Goal: Information Seeking & Learning: Learn about a topic

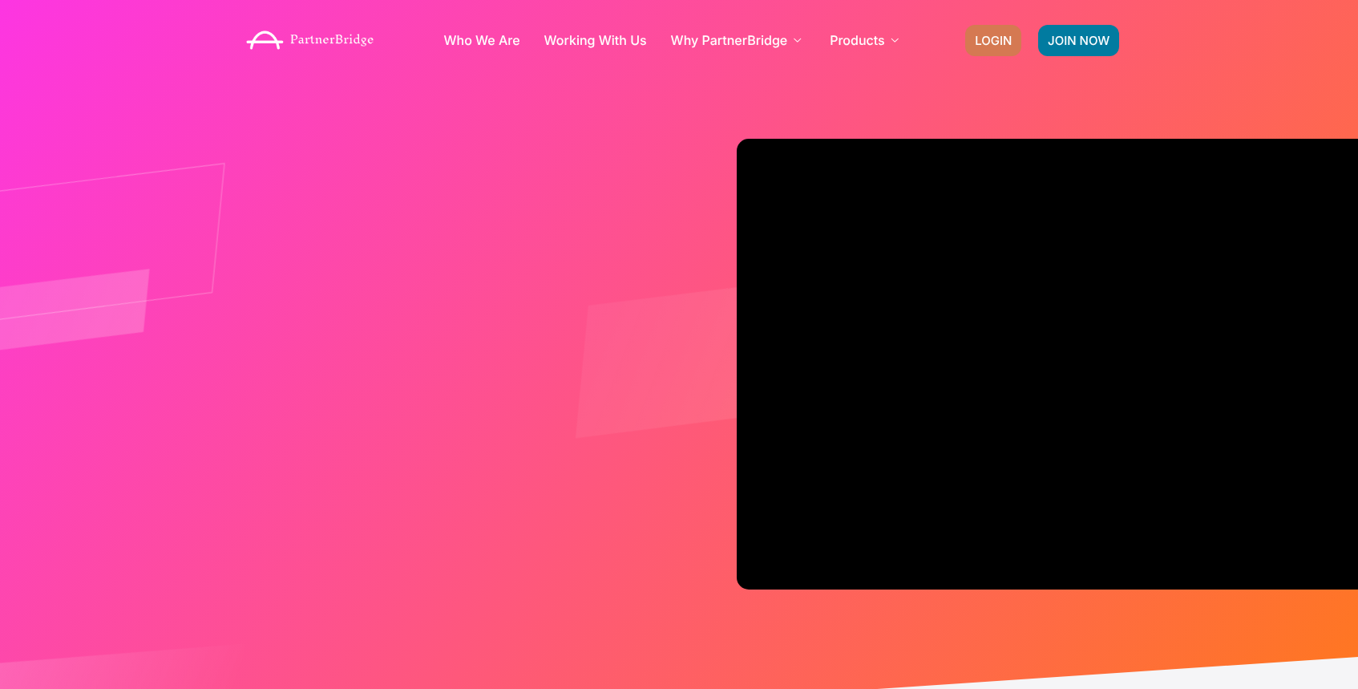
click at [1004, 38] on span "LOGIN" at bounding box center [993, 40] width 37 height 12
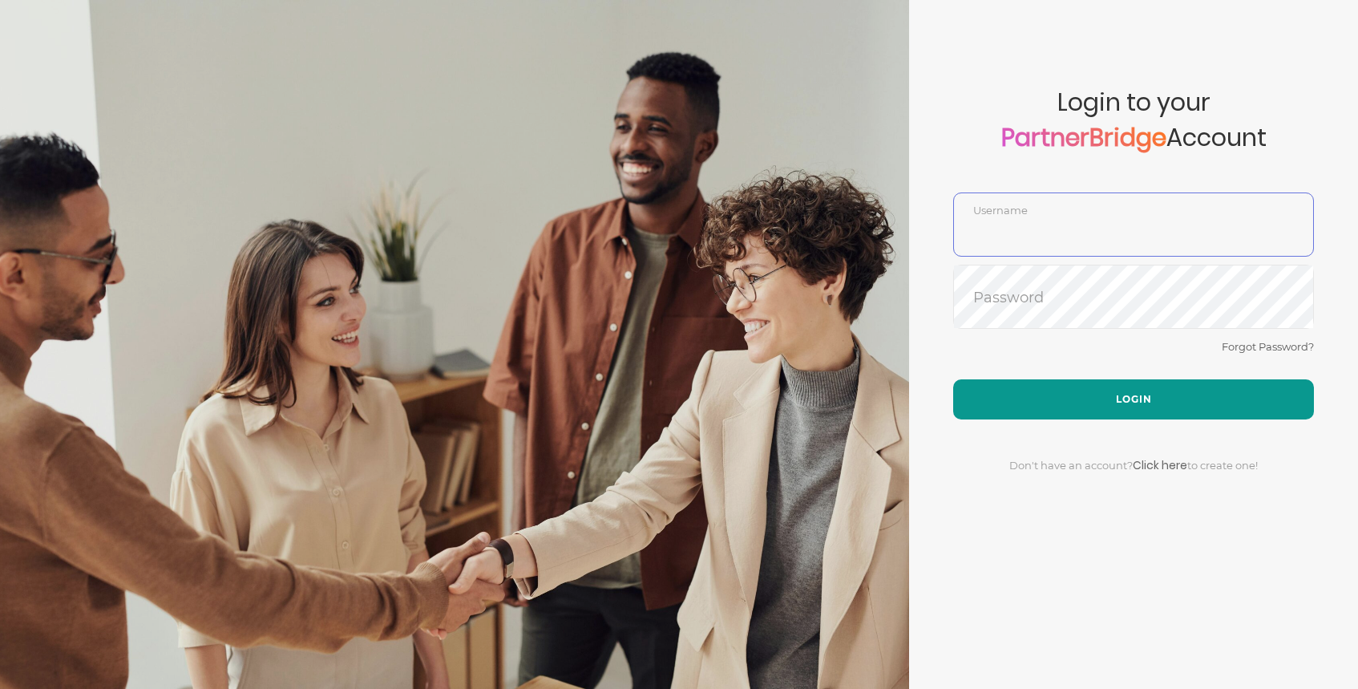
type input "DemoUser"
click at [1012, 411] on button "Login" at bounding box center [1133, 399] width 361 height 40
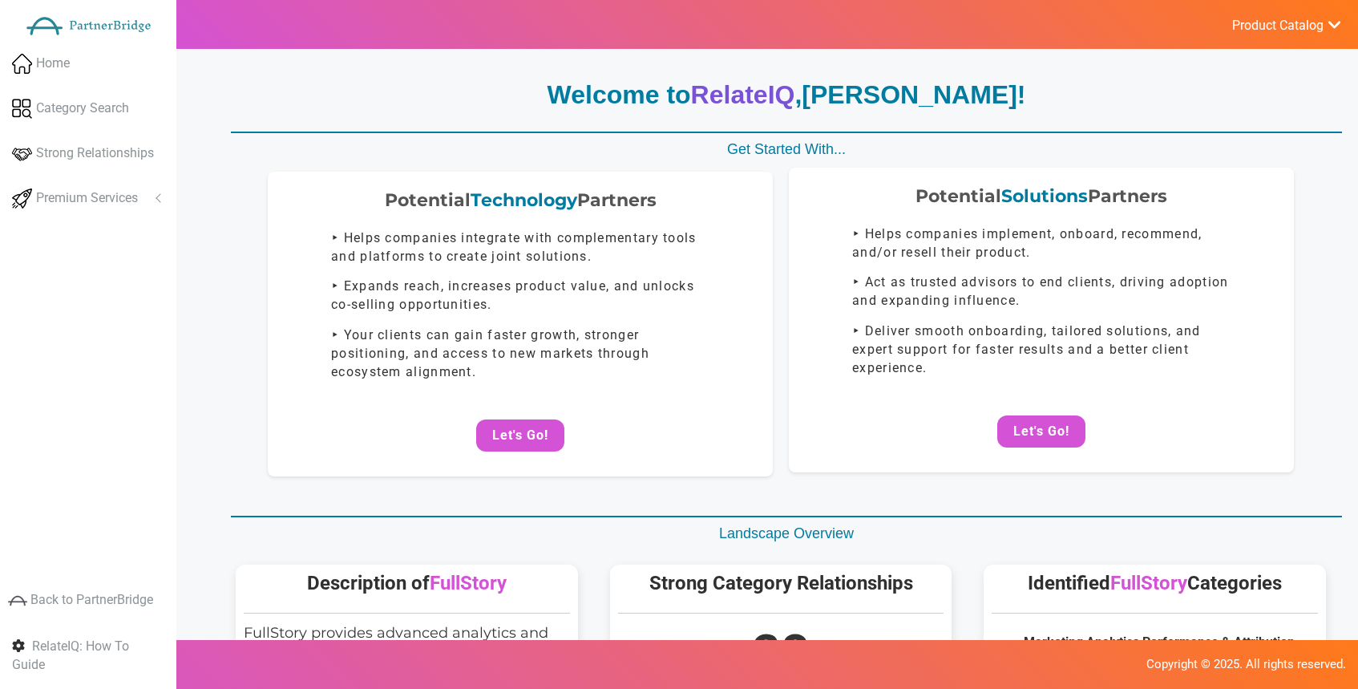
click at [1024, 459] on div "Potential Solutions Partners ‣ Helps companies implement, onboard, recommend, a…" at bounding box center [1041, 320] width 505 height 305
click at [1046, 429] on button "Let's Go!" at bounding box center [1041, 431] width 88 height 32
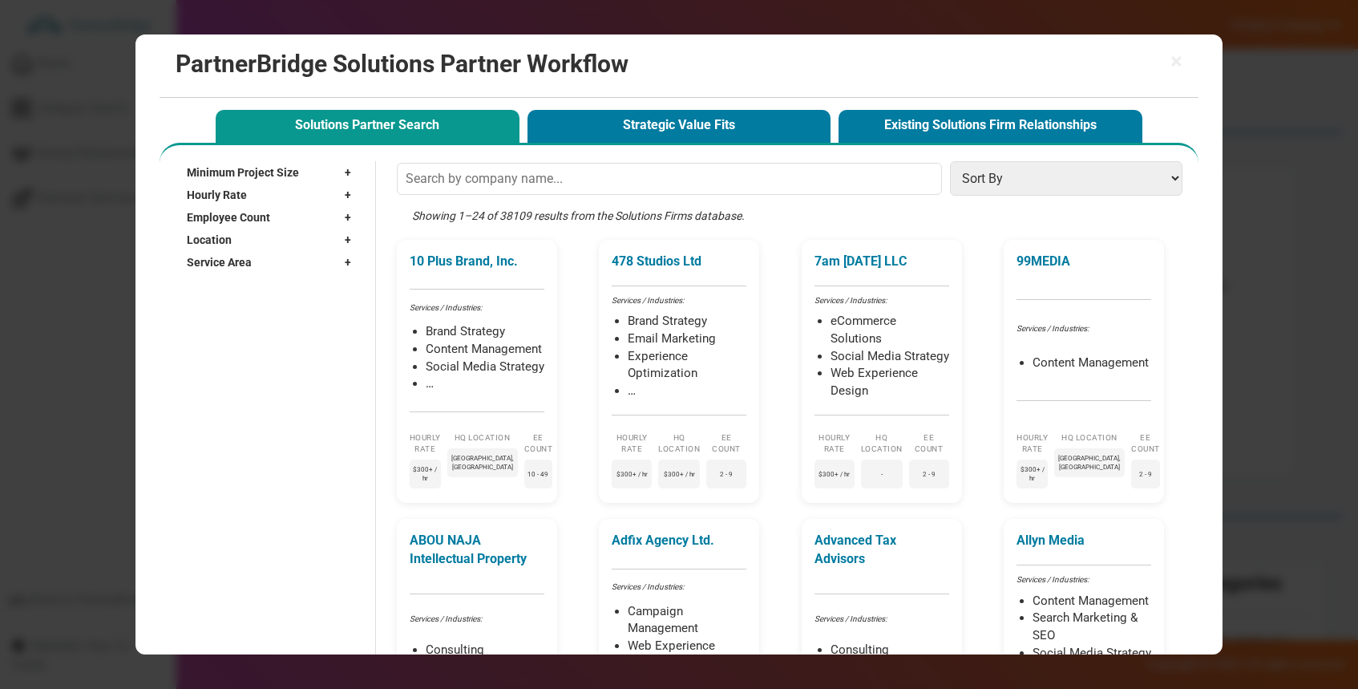
click at [525, 210] on div "Showing 1–24 of 38109 results from the Solutions Firms database." at bounding box center [794, 224] width 794 height 32
click at [587, 216] on div "Showing 1–24 of 38109 results from the Solutions Firms database." at bounding box center [794, 224] width 794 height 32
click at [83, 6] on div "× PartnerBridge Solutions Partner Workflow Solutions Partner Search Strategic V…" at bounding box center [679, 344] width 1358 height 689
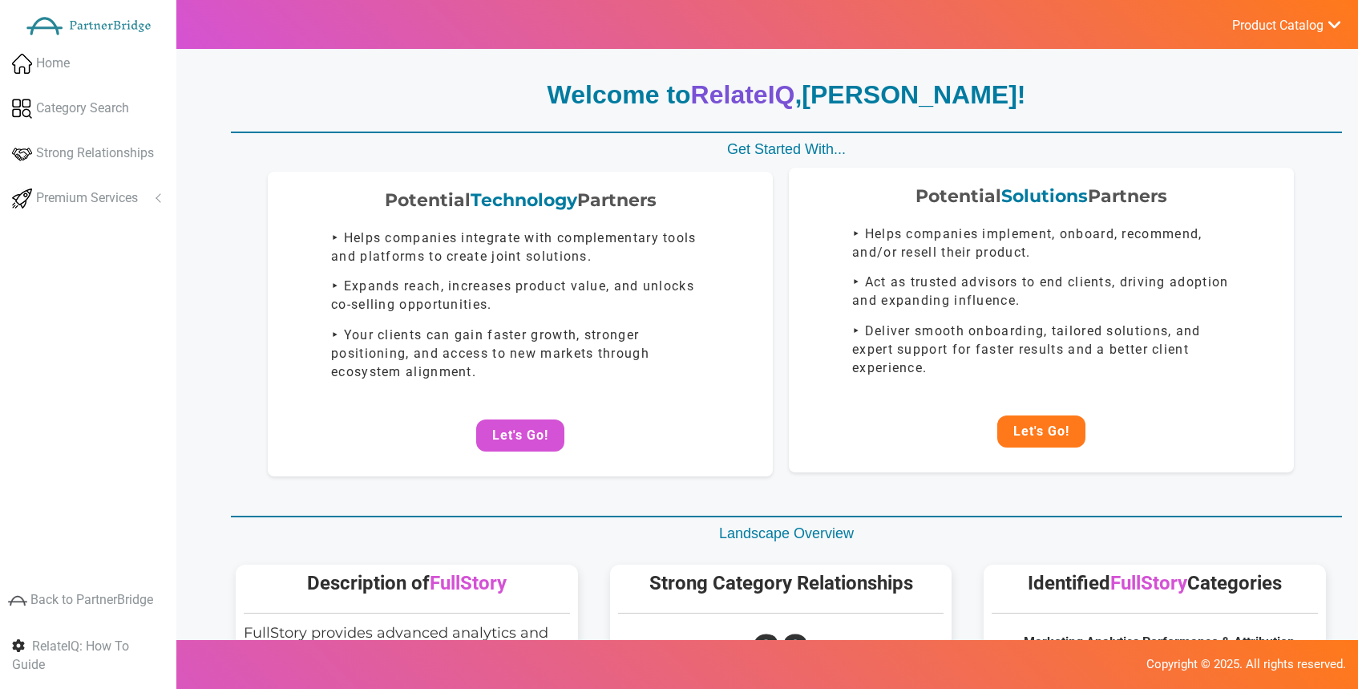
click at [1059, 434] on button "Let's Go!" at bounding box center [1041, 431] width 88 height 32
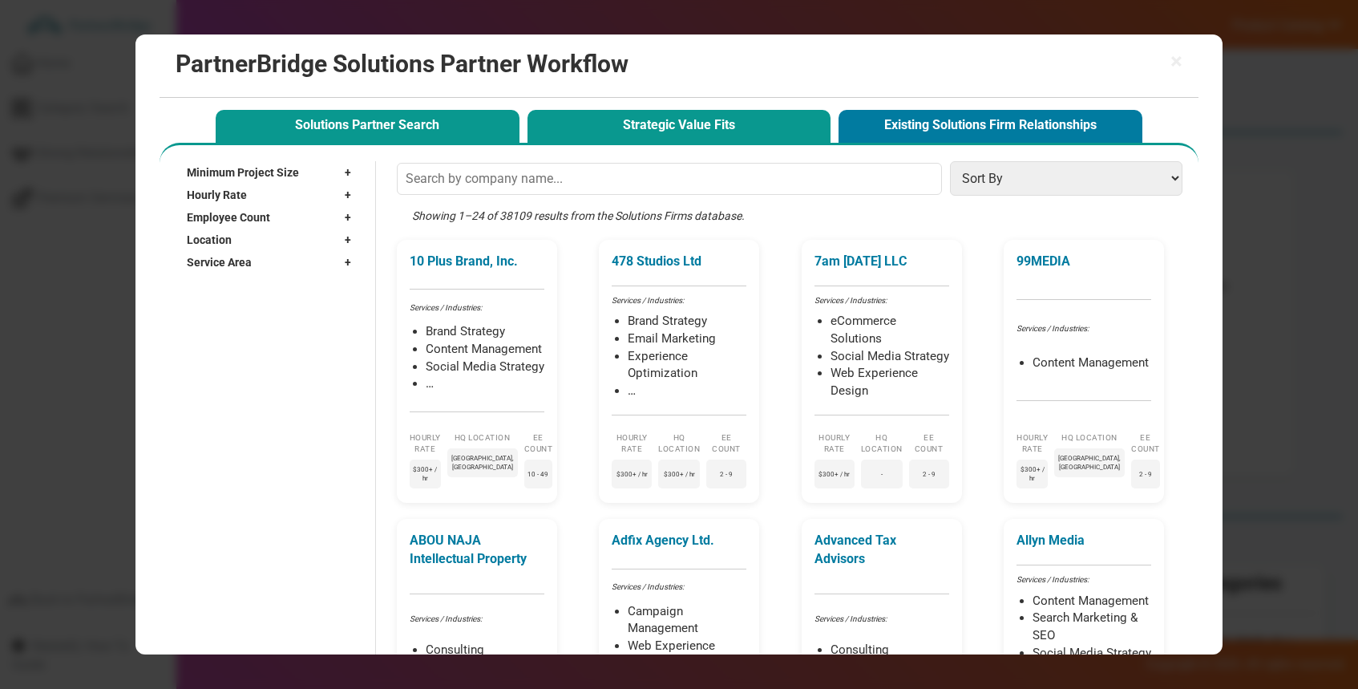
click at [651, 138] on button "Strategic Value Fits" at bounding box center [679, 126] width 304 height 33
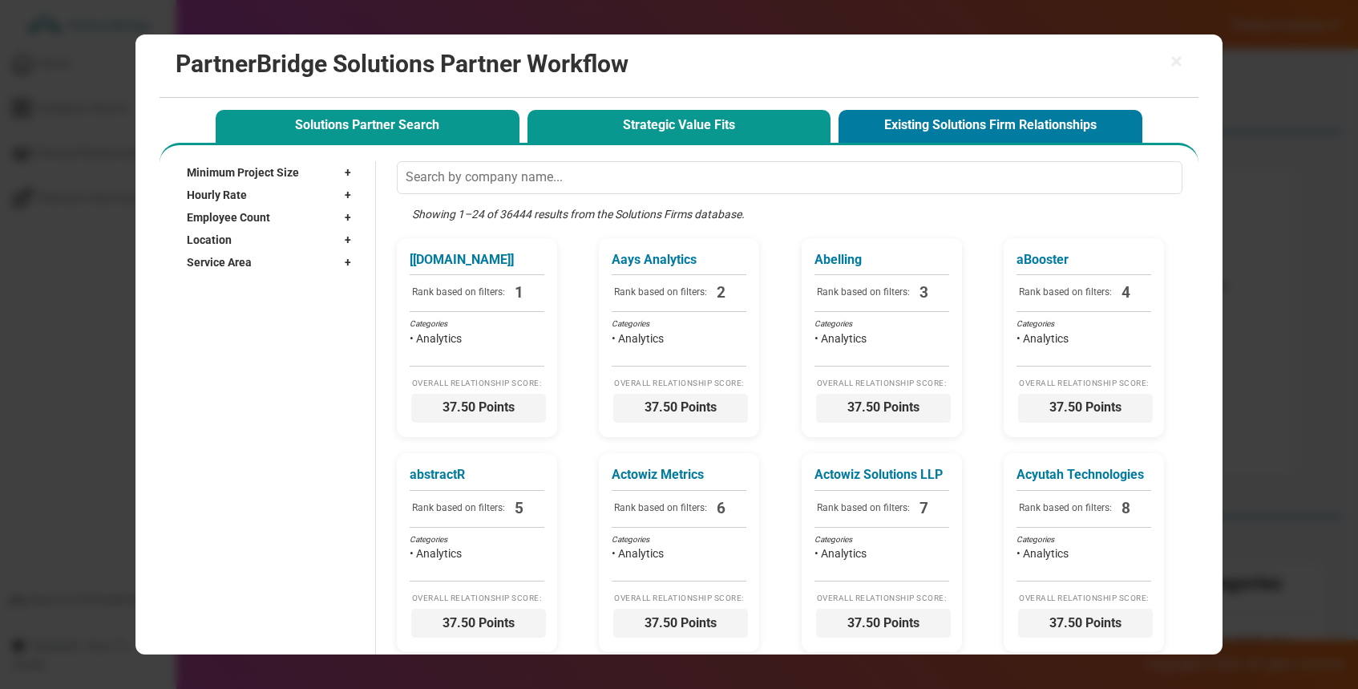
click at [450, 124] on button "Solutions Partner Search" at bounding box center [368, 126] width 304 height 33
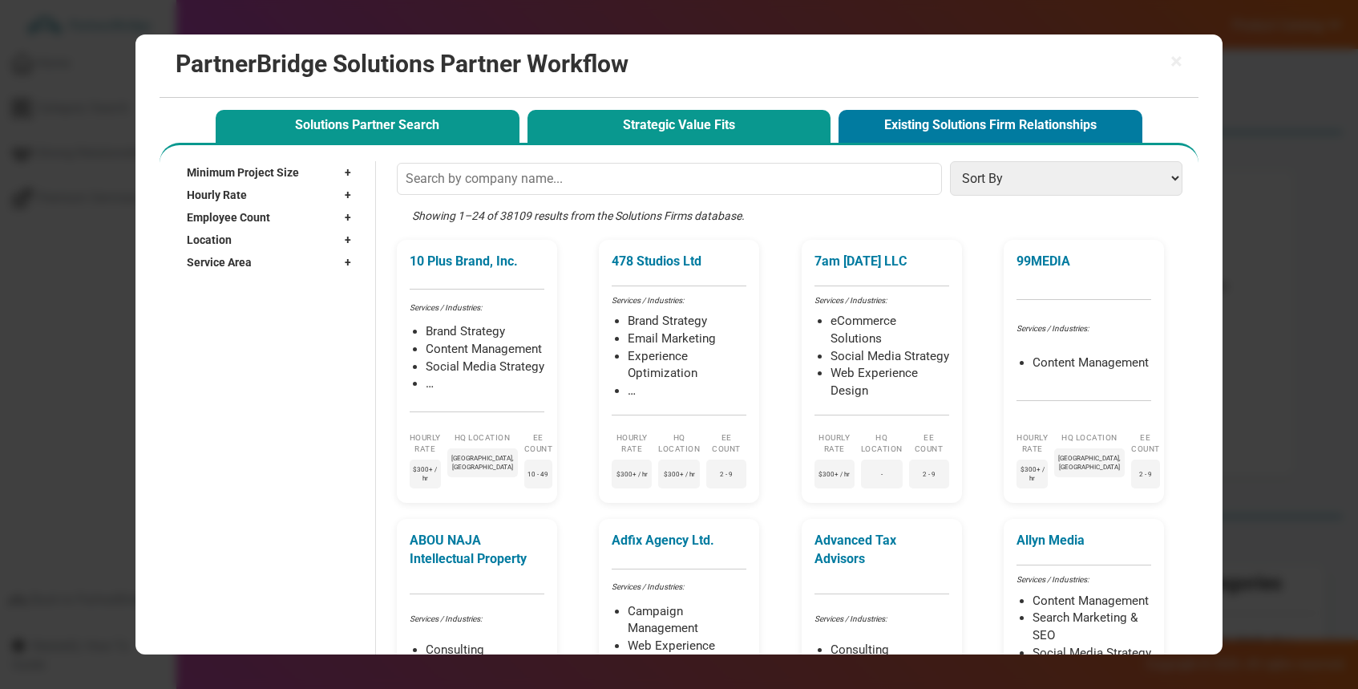
click at [640, 135] on button "Strategic Value Fits" at bounding box center [679, 126] width 304 height 33
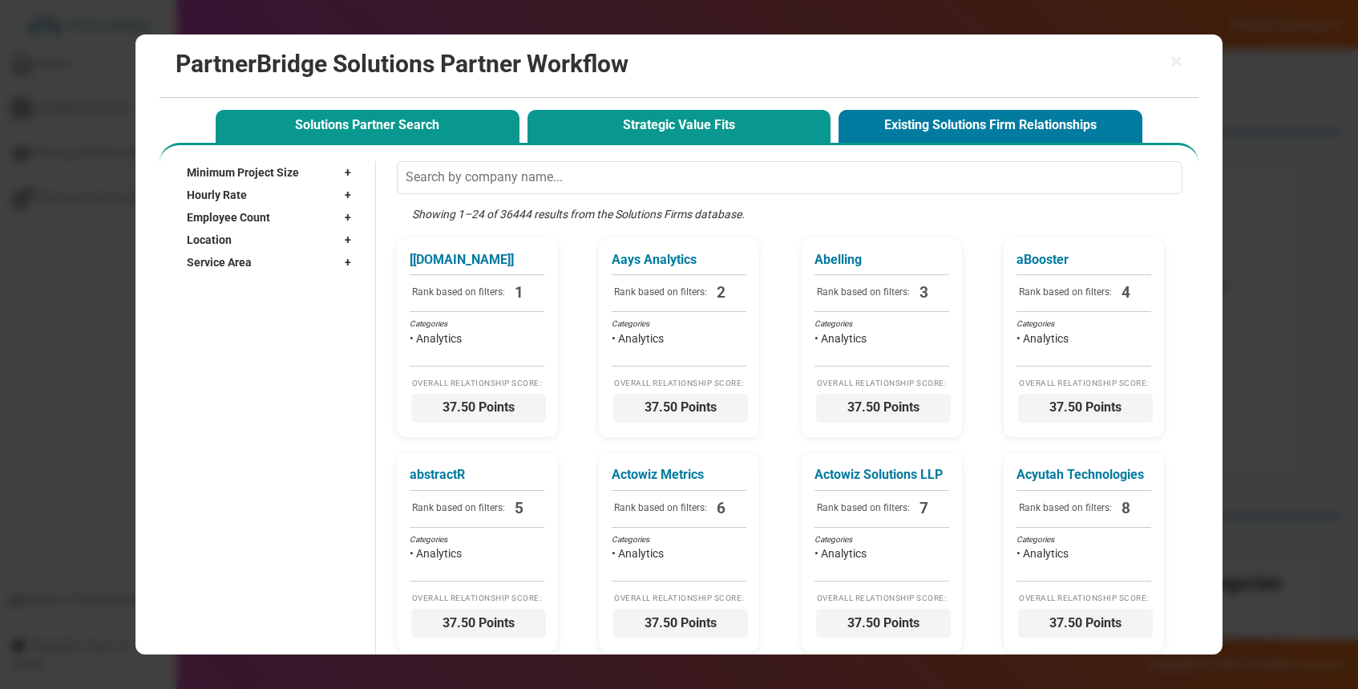
click at [461, 127] on button "Solutions Partner Search" at bounding box center [368, 126] width 304 height 33
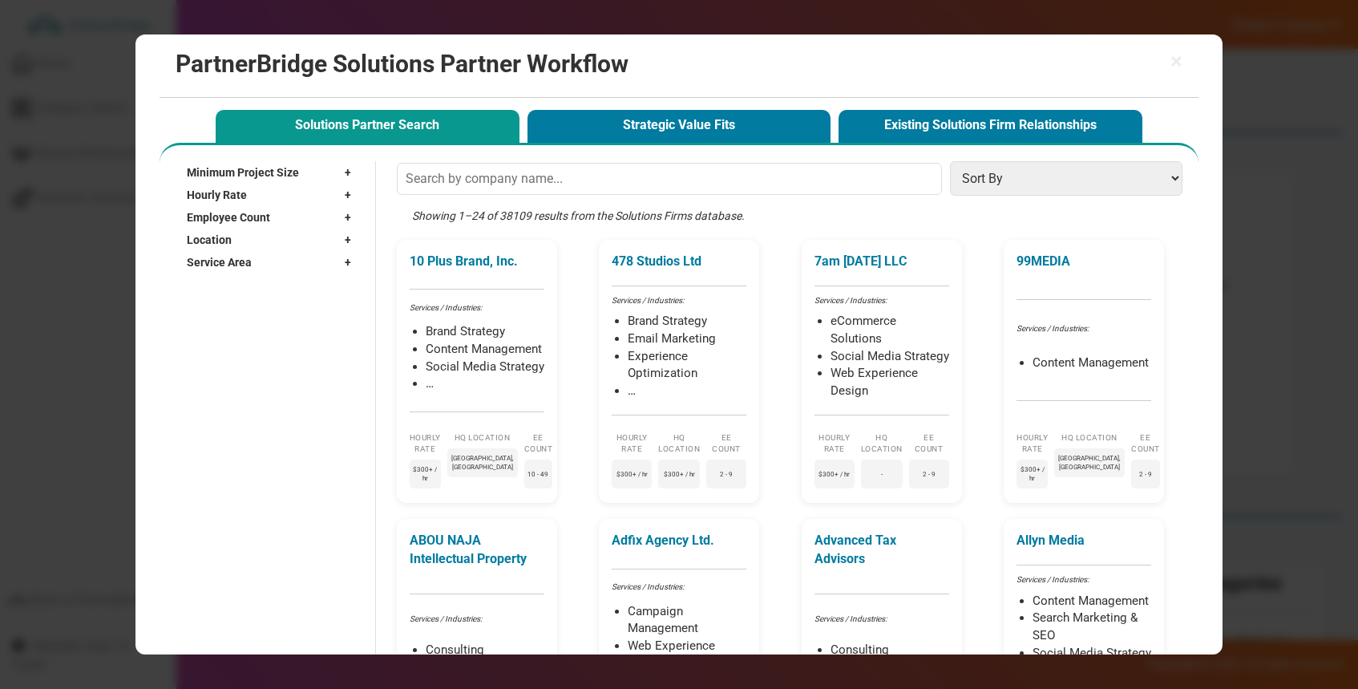
drag, startPoint x: 272, startPoint y: 258, endPoint x: 285, endPoint y: 265, distance: 15.4
click at [273, 259] on div "Service Area +" at bounding box center [273, 262] width 172 height 22
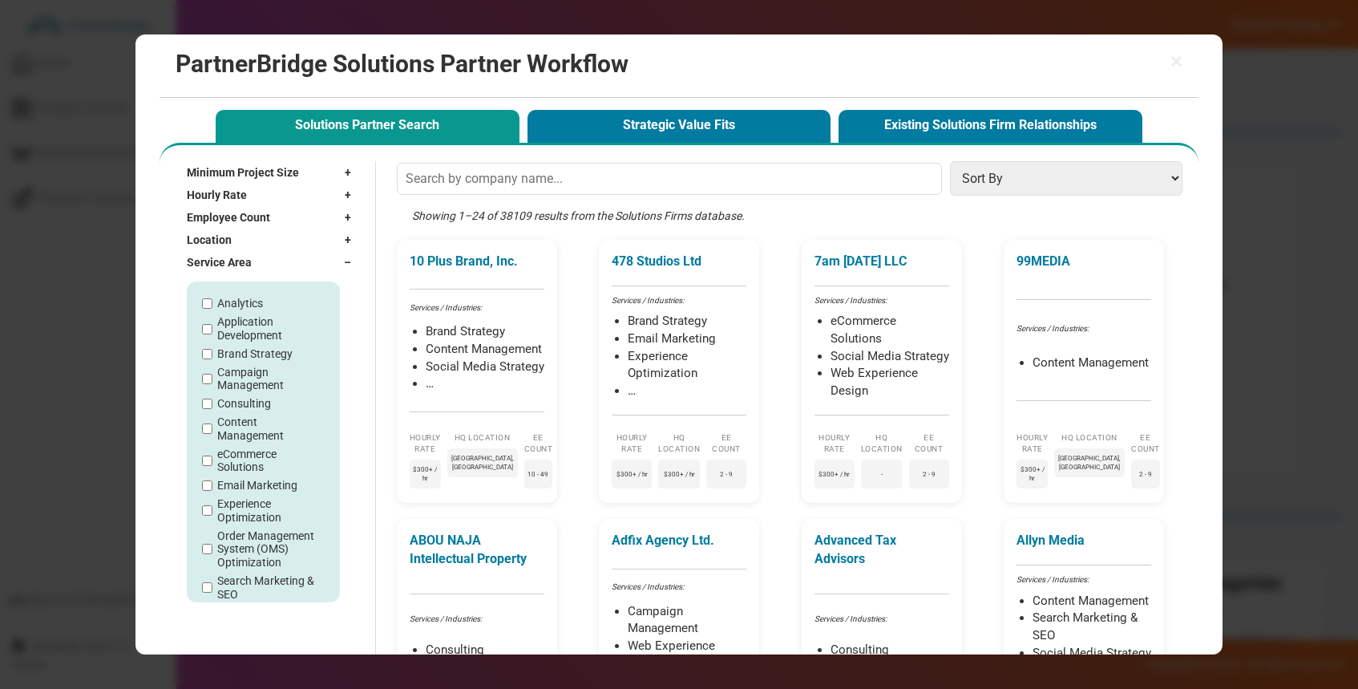
click at [309, 265] on div "Service Area –" at bounding box center [273, 262] width 172 height 22
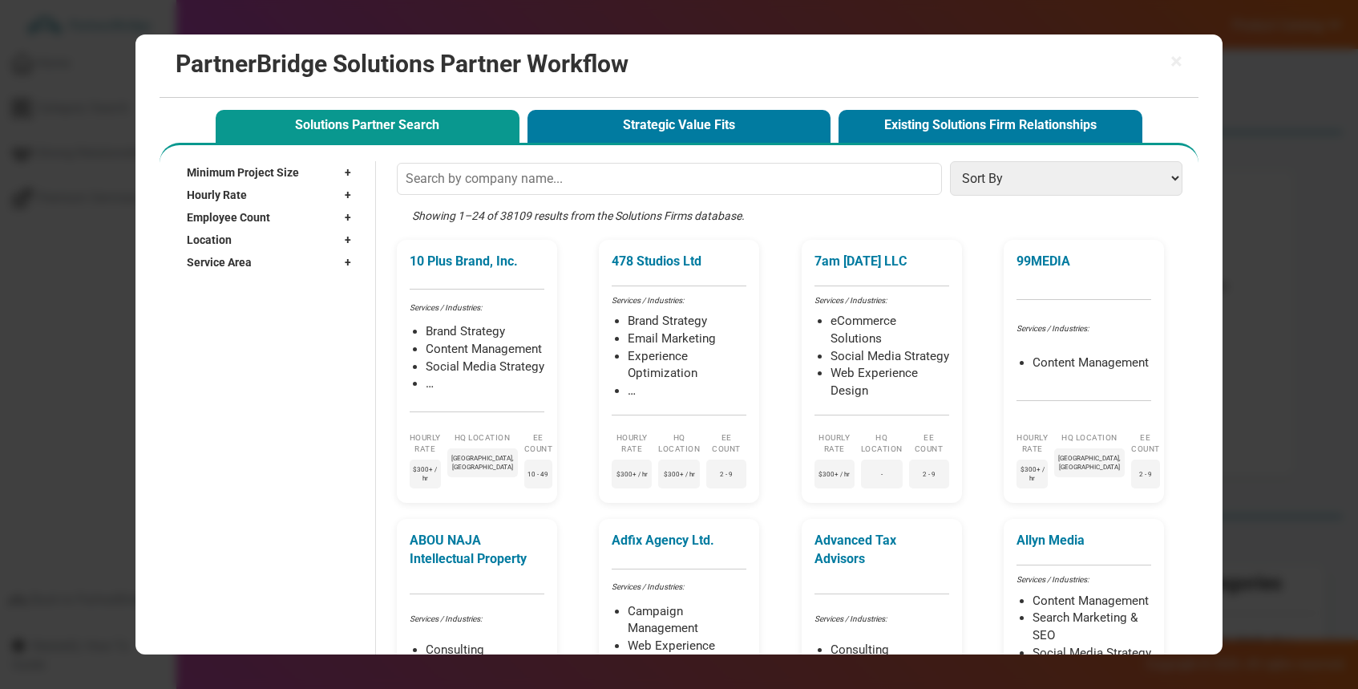
click at [1161, 55] on h2 "PartnerBridge Solutions Partner Workflow" at bounding box center [679, 64] width 1006 height 26
click at [1162, 55] on h2 "PartnerBridge Solutions Partner Workflow" at bounding box center [679, 64] width 1006 height 26
click at [1167, 55] on h2 "PartnerBridge Solutions Partner Workflow" at bounding box center [679, 64] width 1006 height 26
click at [1168, 56] on h2 "PartnerBridge Solutions Partner Workflow" at bounding box center [679, 64] width 1006 height 26
click at [1171, 57] on span "×" at bounding box center [1176, 62] width 12 height 22
